Goal: Task Accomplishment & Management: Manage account settings

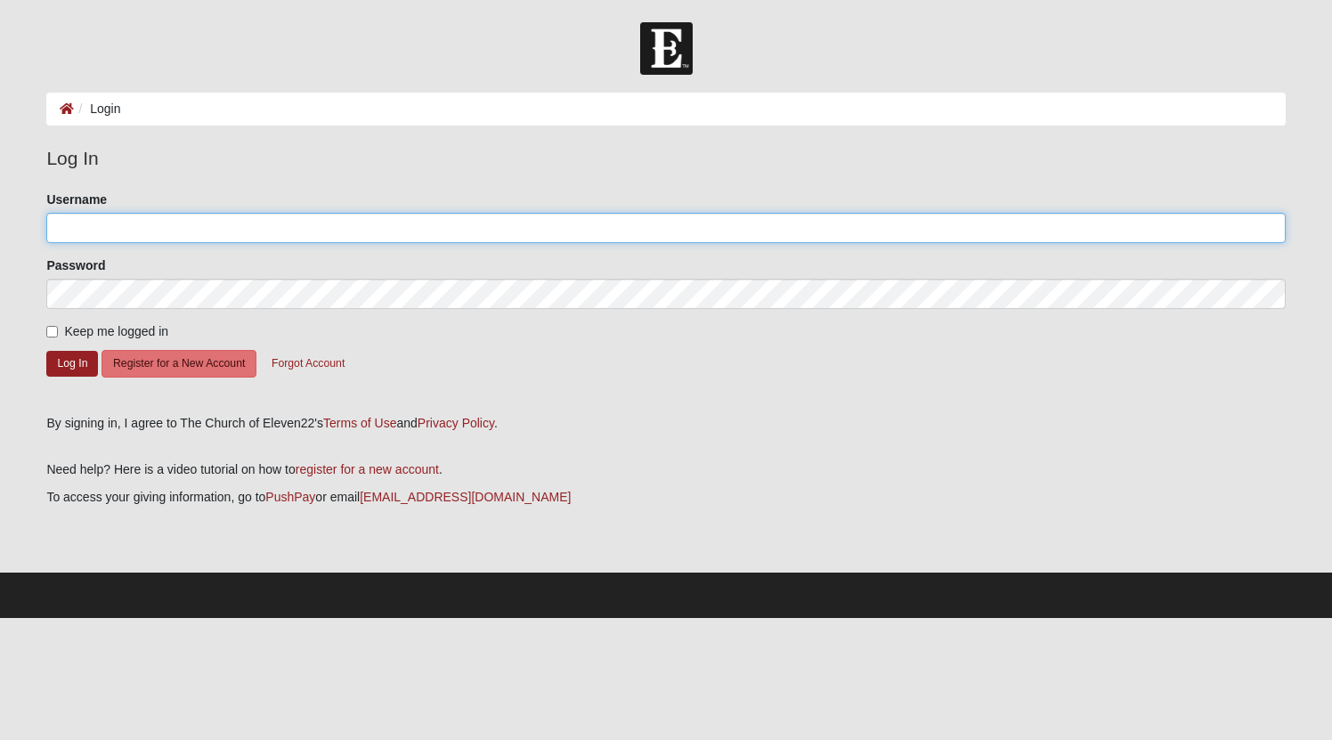
click at [199, 223] on input "Username" at bounding box center [665, 228] width 1238 height 30
type input "MarkS"
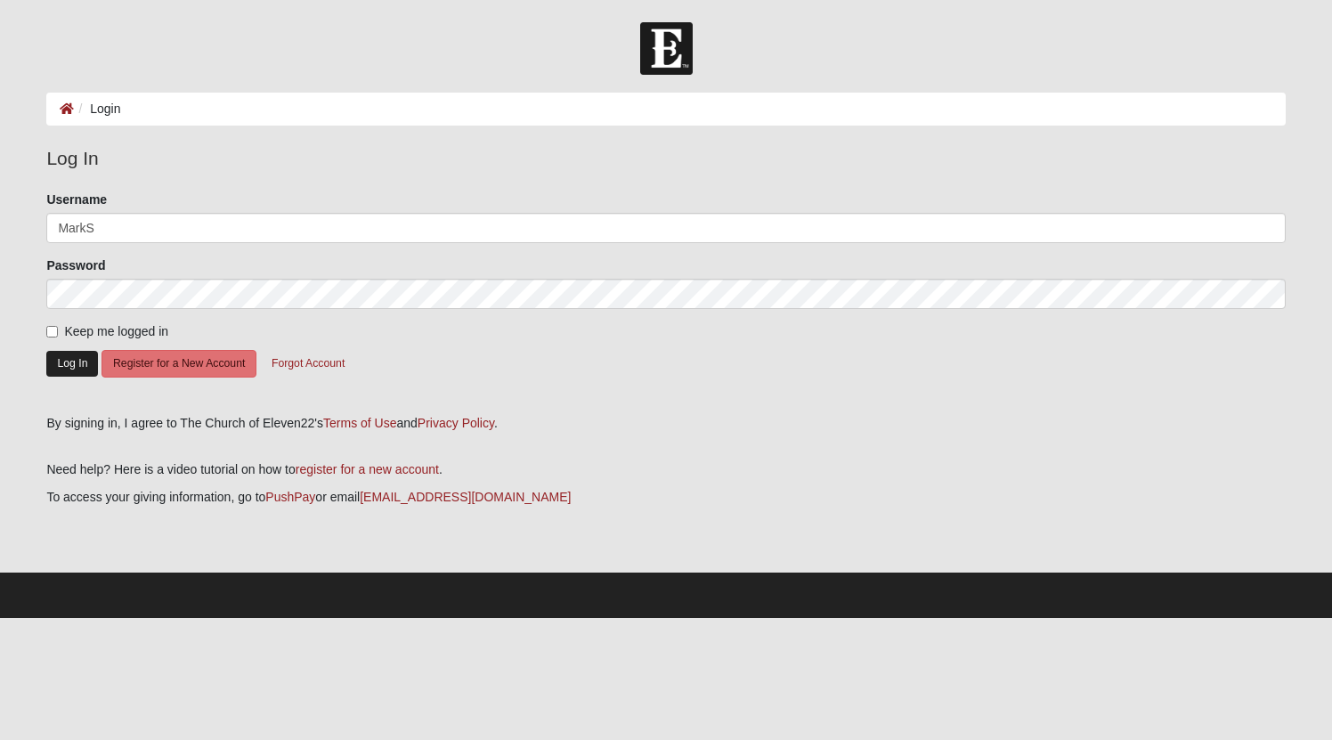
click at [73, 364] on button "Log In" at bounding box center [72, 364] width 52 height 26
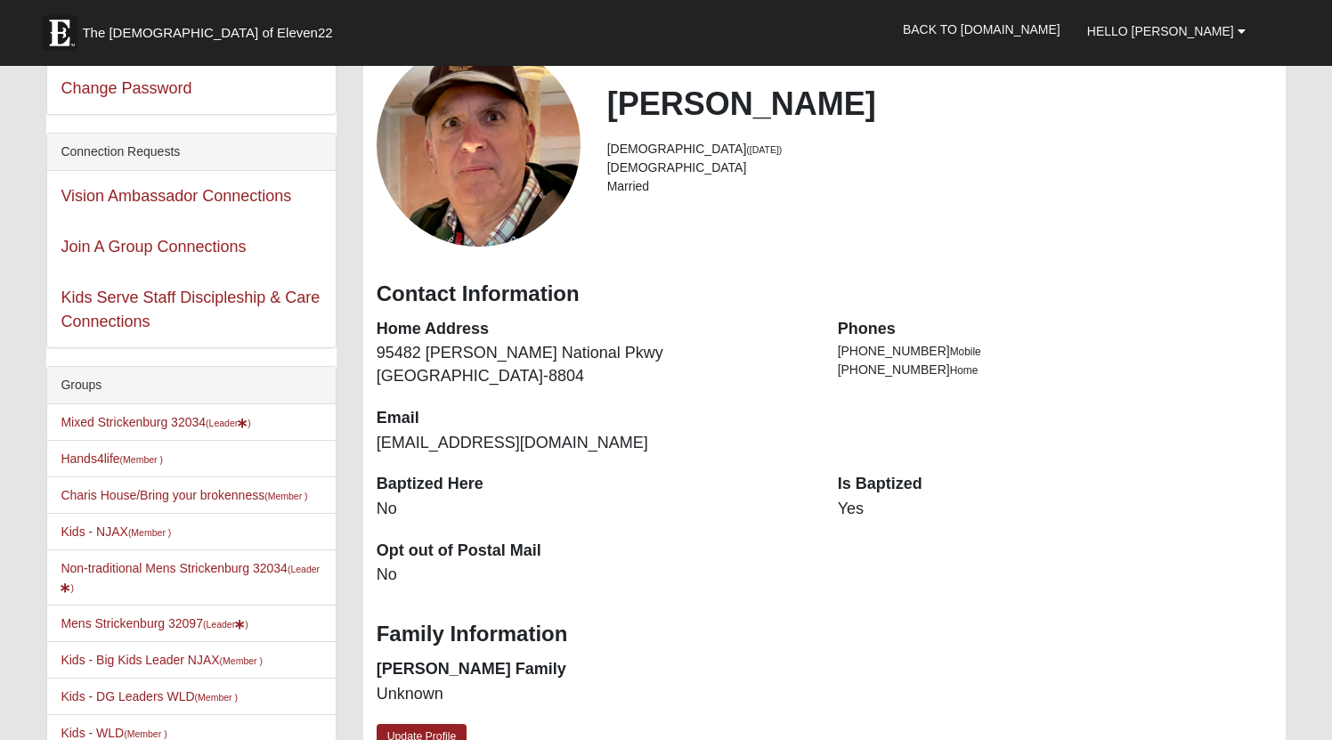
scroll to position [128, 0]
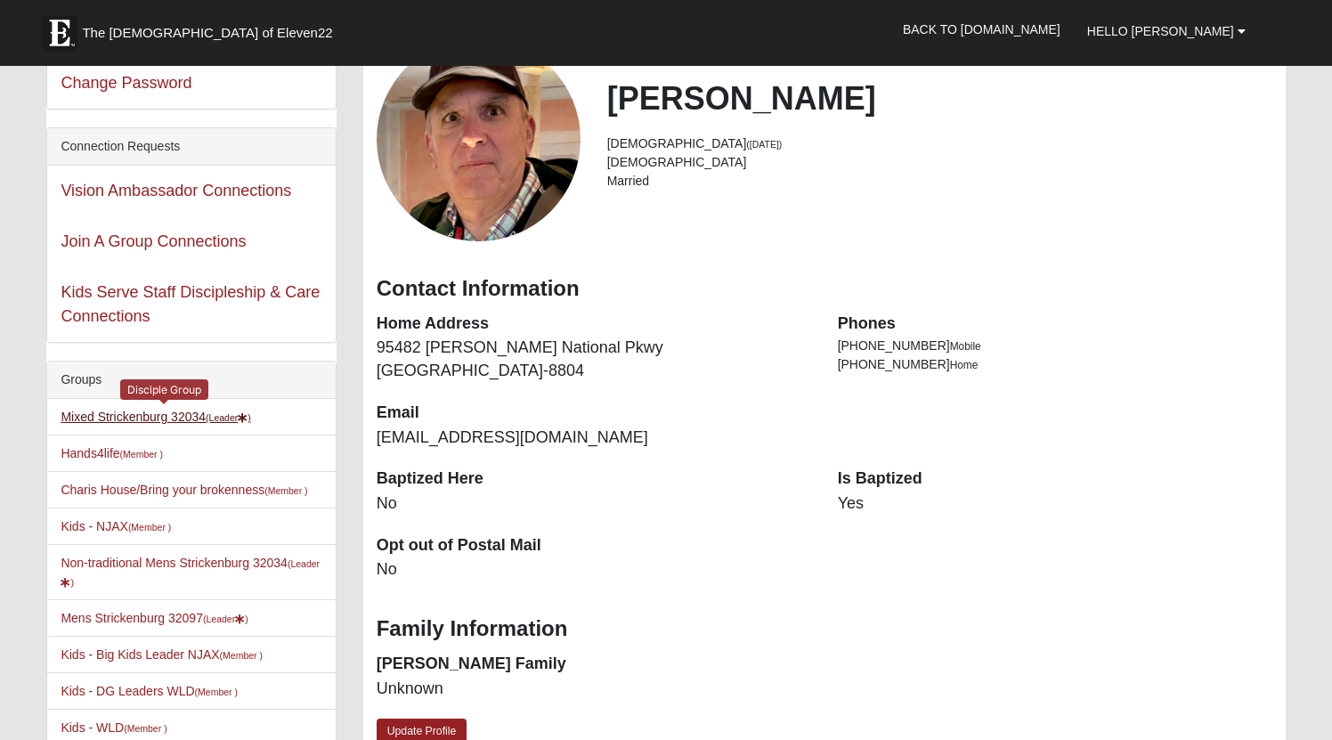
click at [190, 419] on link "Mixed Strickenburg 32034 (Leader )" at bounding box center [156, 417] width 190 height 14
click at [173, 415] on link "Mixed Strickenburg 32034 (Leader )" at bounding box center [156, 417] width 190 height 14
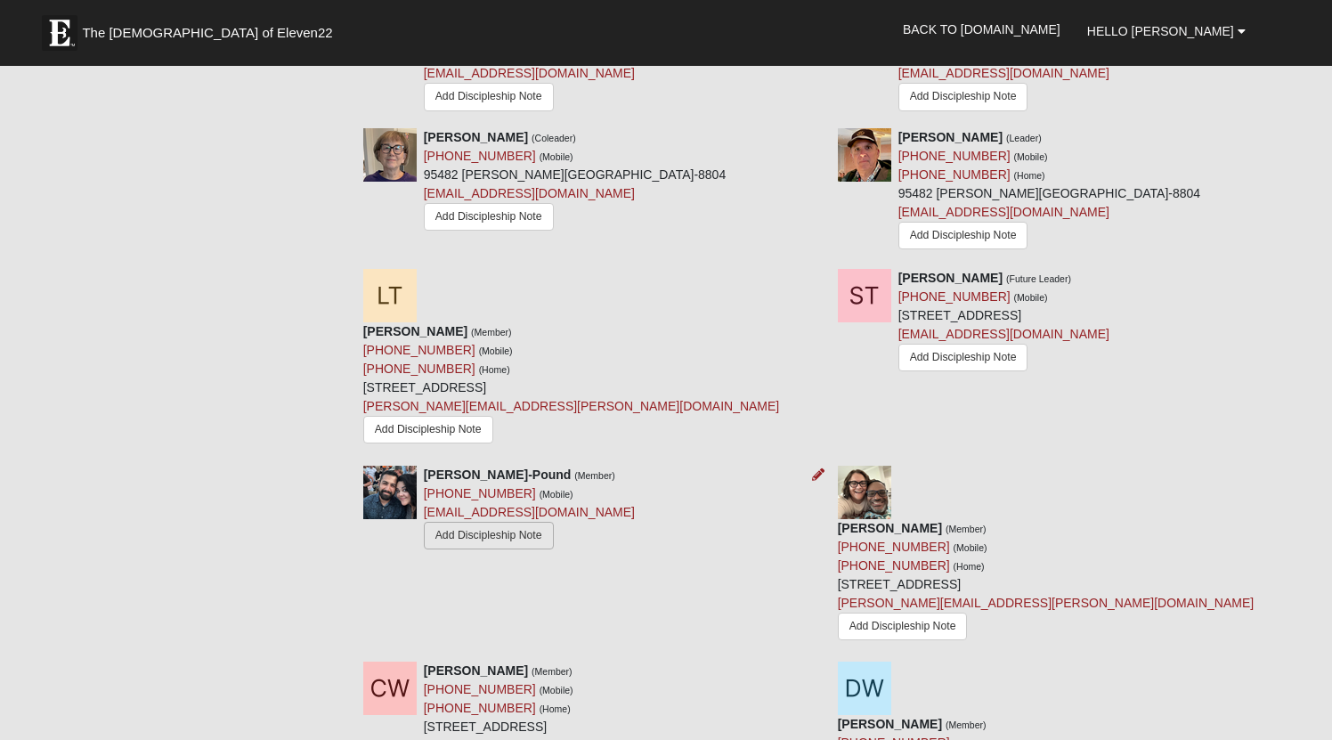
scroll to position [2422, 0]
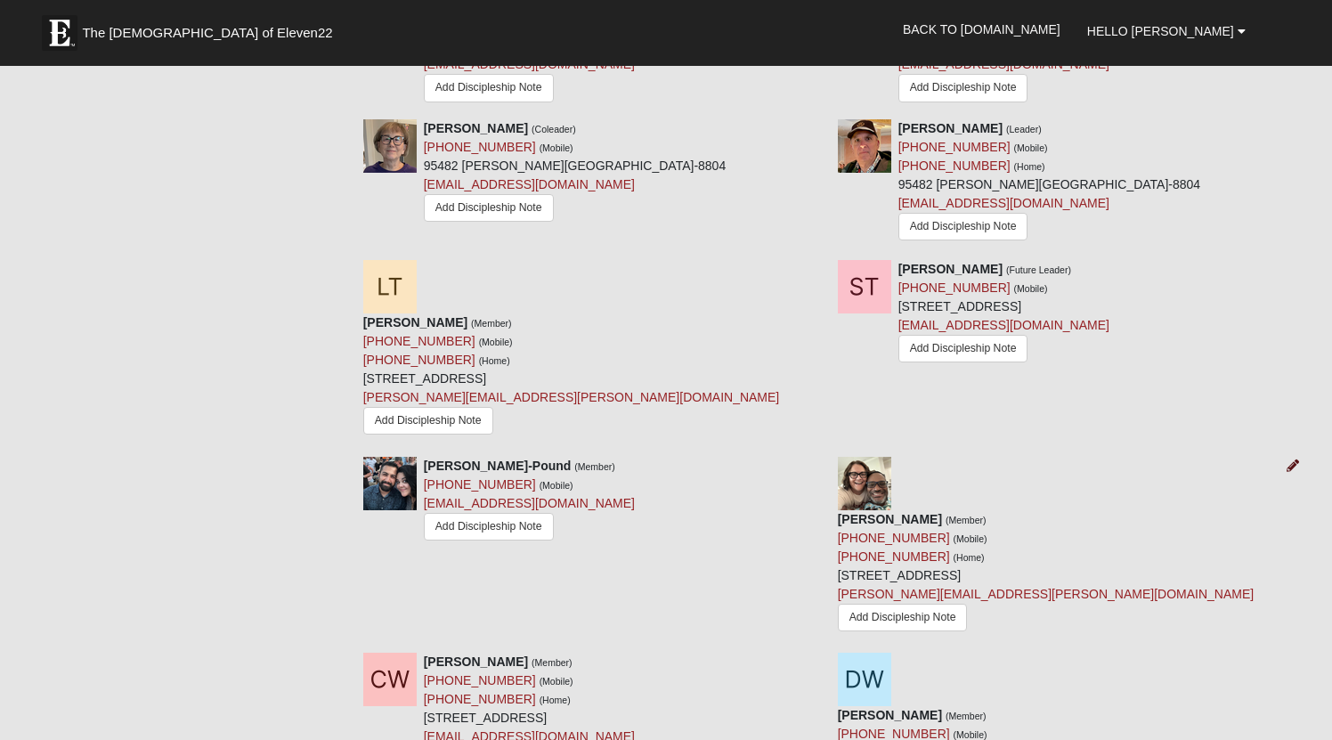
click at [1295, 459] on icon at bounding box center [1292, 465] width 12 height 12
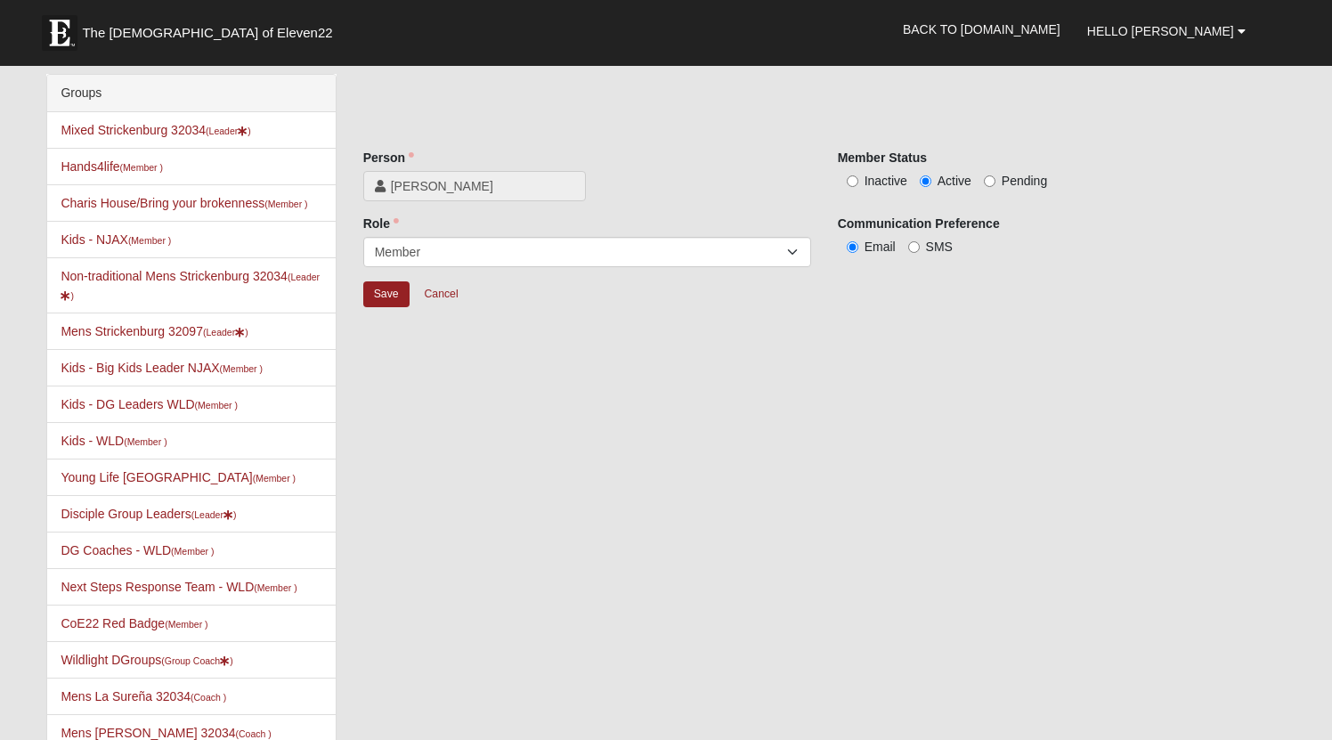
click at [853, 182] on input "Inactive" at bounding box center [853, 181] width 12 height 12
radio input "true"
click at [384, 307] on input "Save" at bounding box center [386, 294] width 46 height 26
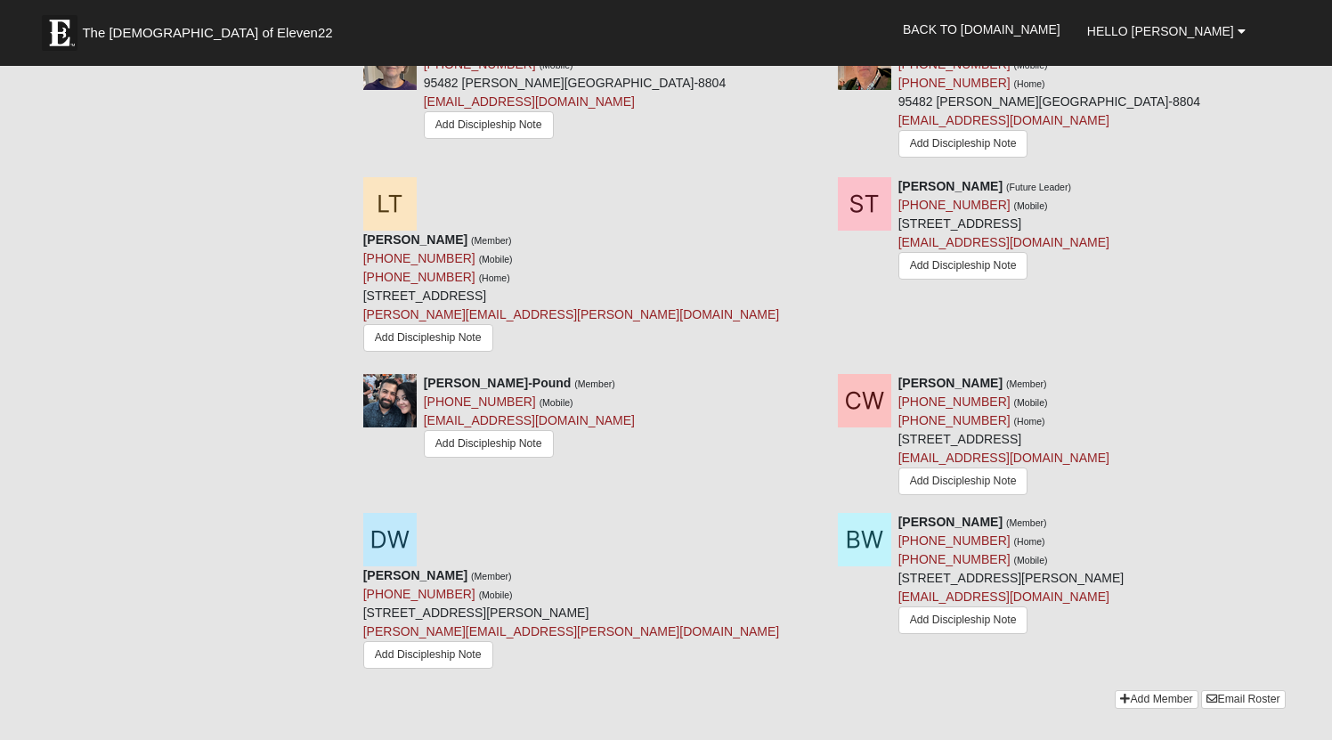
scroll to position [2505, 0]
click at [1295, 376] on icon at bounding box center [1292, 382] width 12 height 12
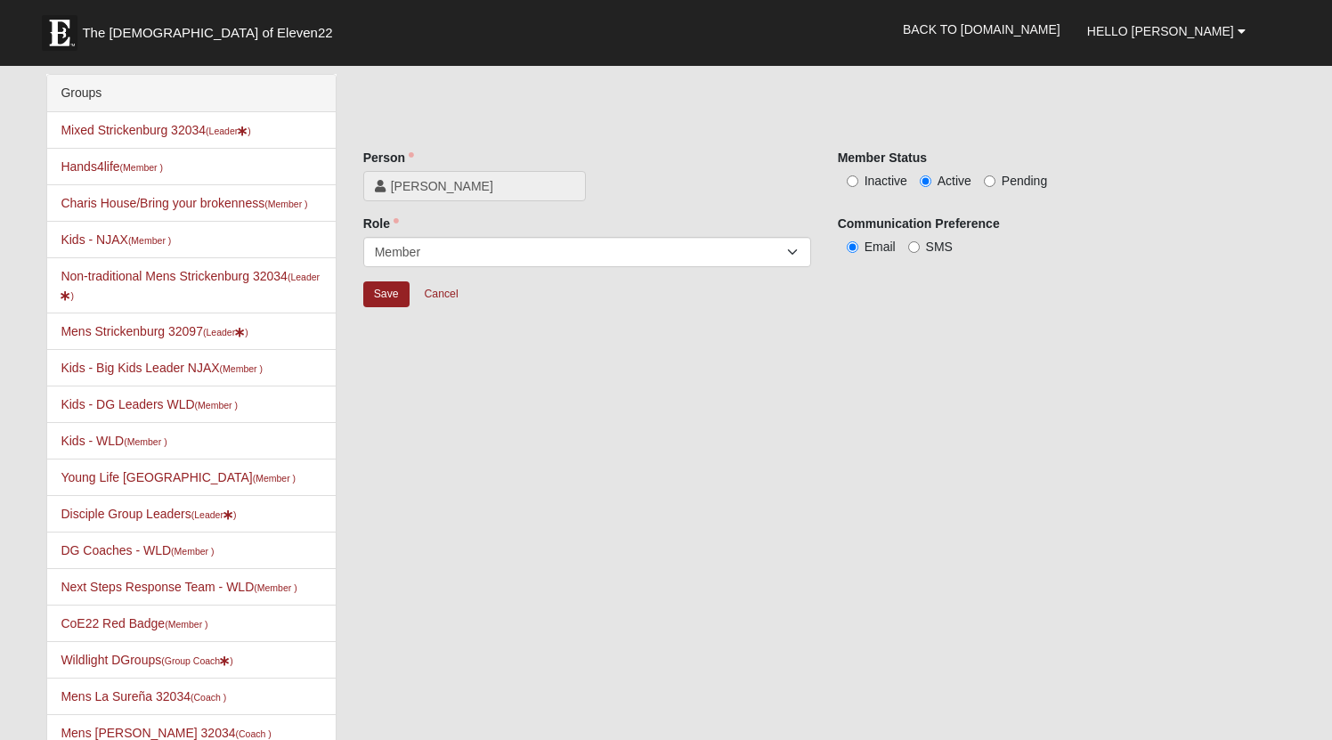
click at [851, 178] on input "Inactive" at bounding box center [853, 181] width 12 height 12
radio input "true"
click at [377, 306] on input "Save" at bounding box center [386, 294] width 46 height 26
